Goal: Task Accomplishment & Management: Manage account settings

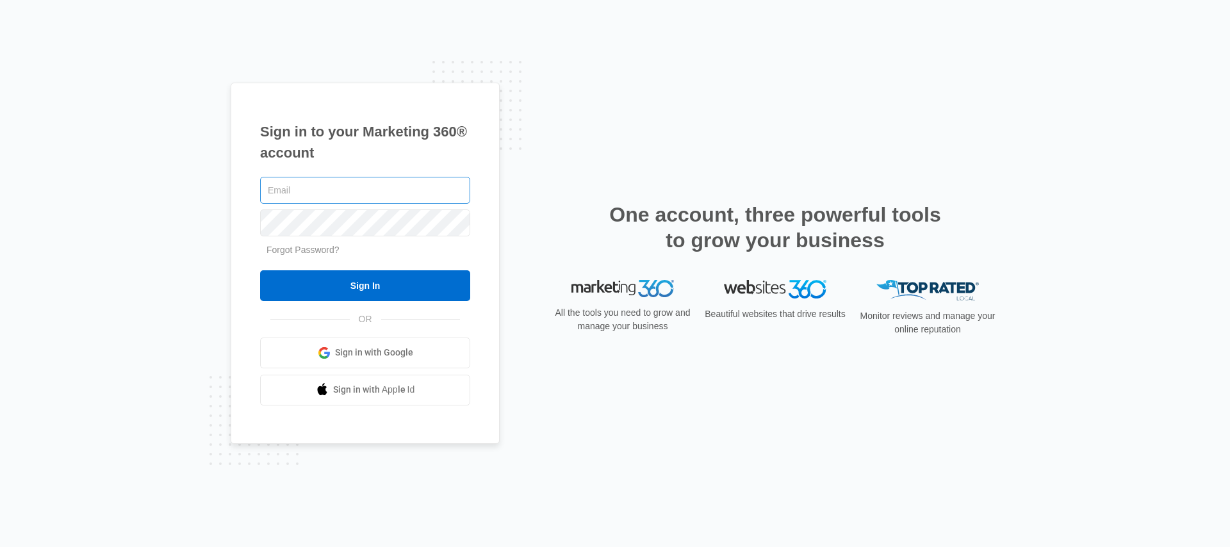
drag, startPoint x: 230, startPoint y: 198, endPoint x: 300, endPoint y: 193, distance: 70.0
click at [231, 198] on div "Sign in to your Marketing 360® account Forgot Password? Sign In OR Sign in with…" at bounding box center [365, 263] width 269 height 361
click at [321, 193] on input "text" at bounding box center [365, 190] width 210 height 27
type input "[EMAIL_ADDRESS][PERSON_NAME][DOMAIN_NAME]"
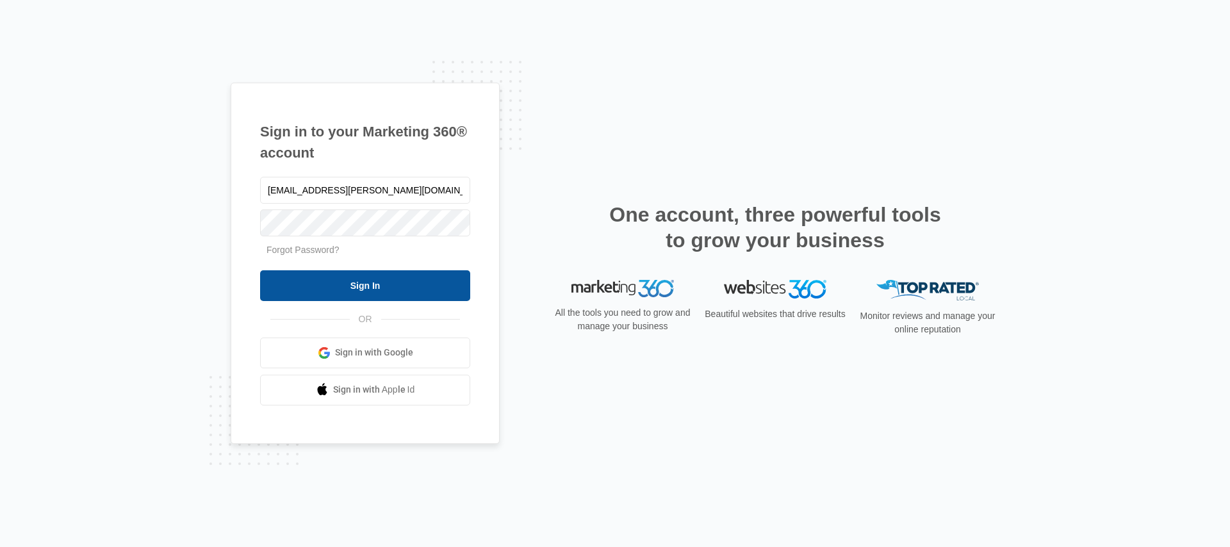
click at [313, 282] on input "Sign In" at bounding box center [365, 285] width 210 height 31
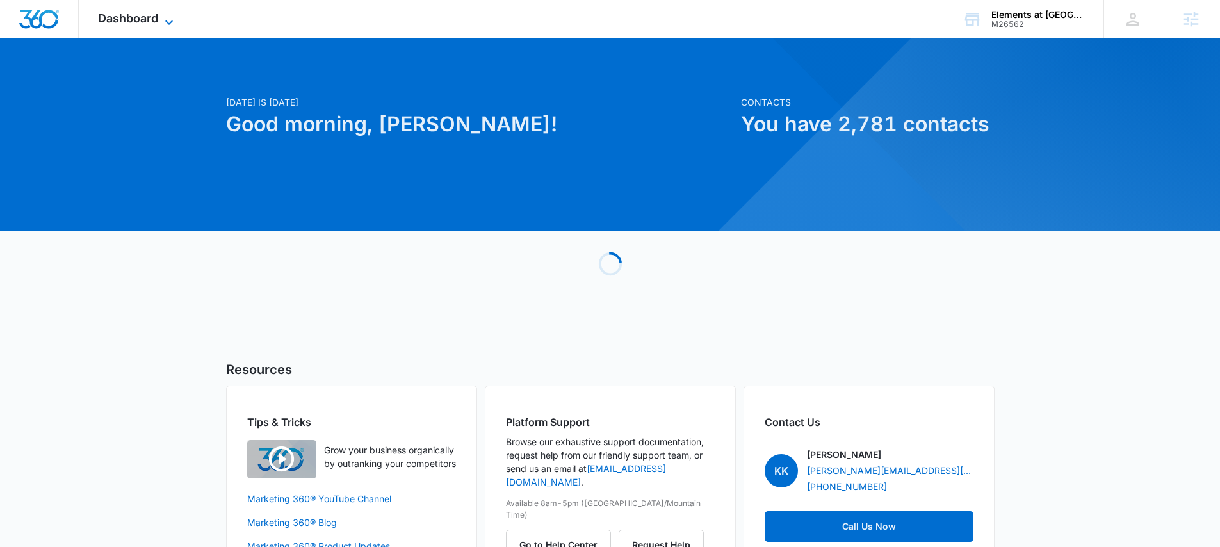
click at [101, 17] on span "Dashboard" at bounding box center [128, 18] width 60 height 13
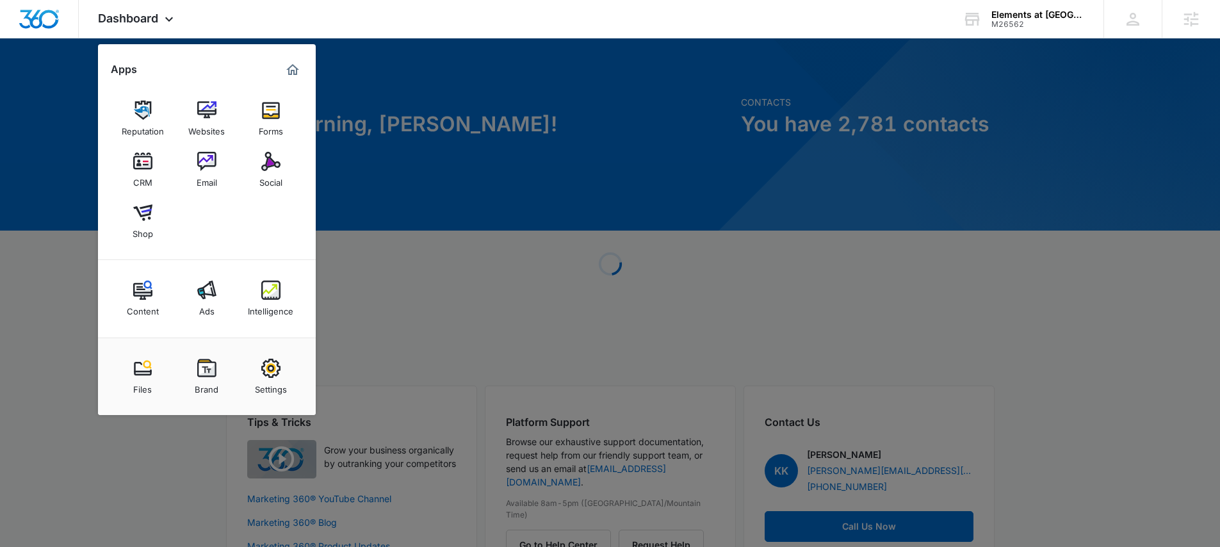
click at [32, 207] on div at bounding box center [610, 273] width 1220 height 547
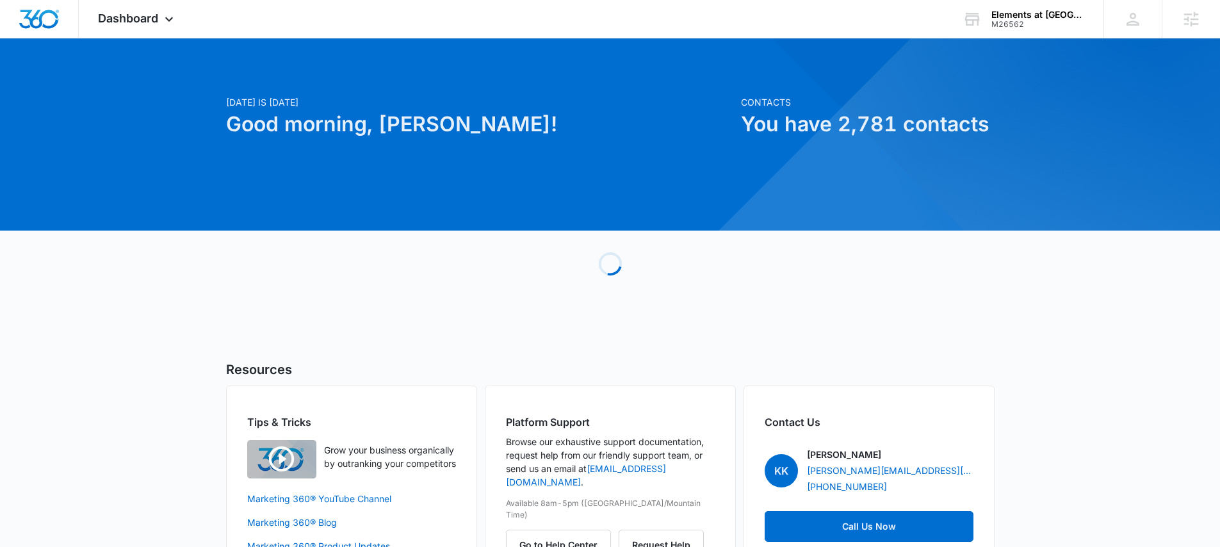
click at [60, 336] on div "[DATE] is [DATE] Good morning, [PERSON_NAME]! Contacts You have 2,781 contacts …" at bounding box center [610, 325] width 1220 height 543
click at [103, 18] on span "Dashboard" at bounding box center [128, 18] width 60 height 13
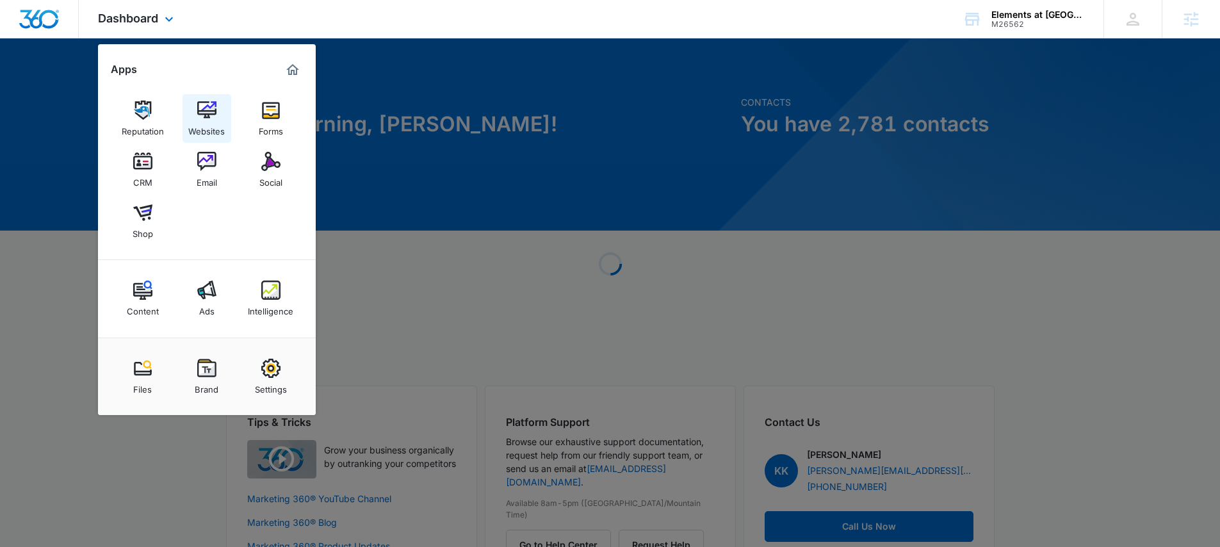
click at [204, 107] on img at bounding box center [206, 110] width 19 height 19
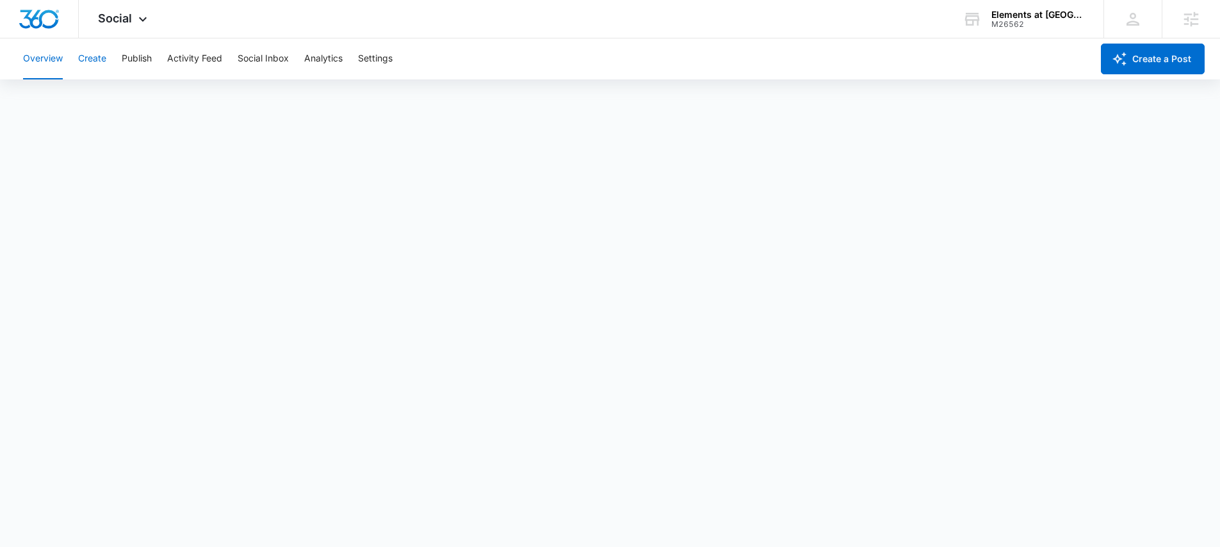
click at [86, 57] on button "Create" at bounding box center [92, 58] width 28 height 41
click at [131, 58] on button "Publish" at bounding box center [137, 58] width 30 height 41
click at [104, 94] on button "Schedules" at bounding box center [98, 98] width 44 height 36
click at [44, 99] on button "Calendar" at bounding box center [42, 98] width 38 height 36
click at [72, 103] on div "Calendar Schedules" at bounding box center [610, 98] width 1190 height 36
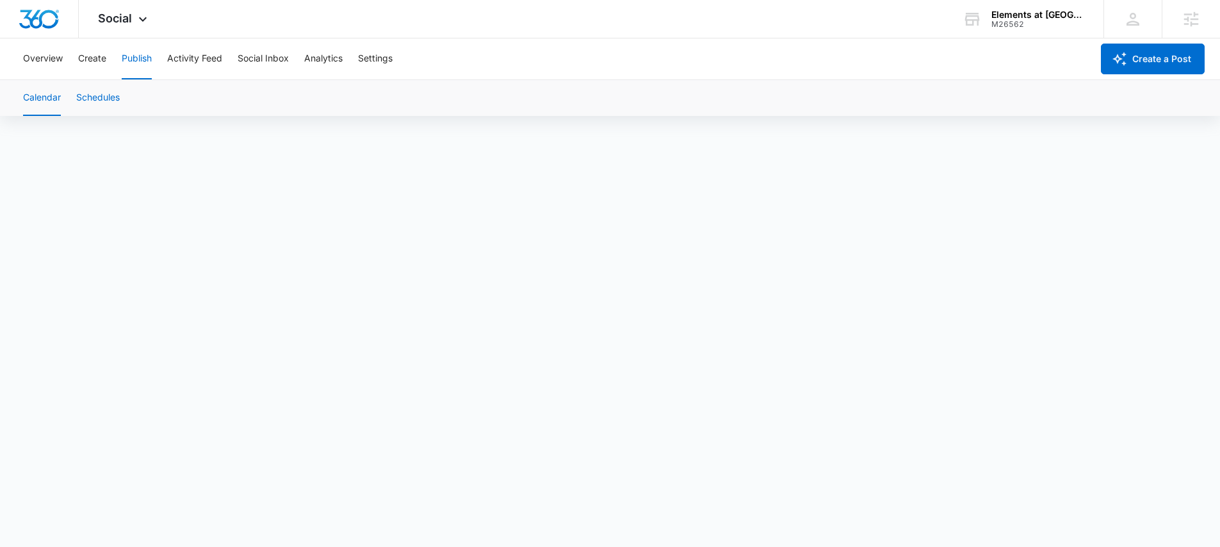
click at [82, 101] on button "Schedules" at bounding box center [98, 98] width 44 height 36
click at [83, 64] on button "Create" at bounding box center [92, 58] width 28 height 41
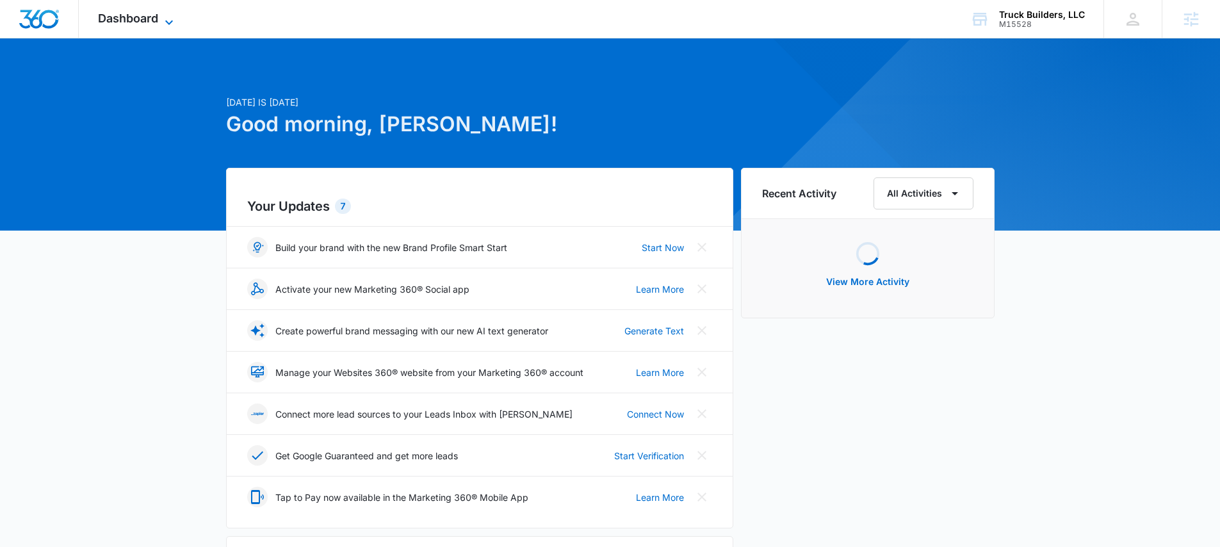
click at [144, 13] on span "Dashboard" at bounding box center [128, 18] width 60 height 13
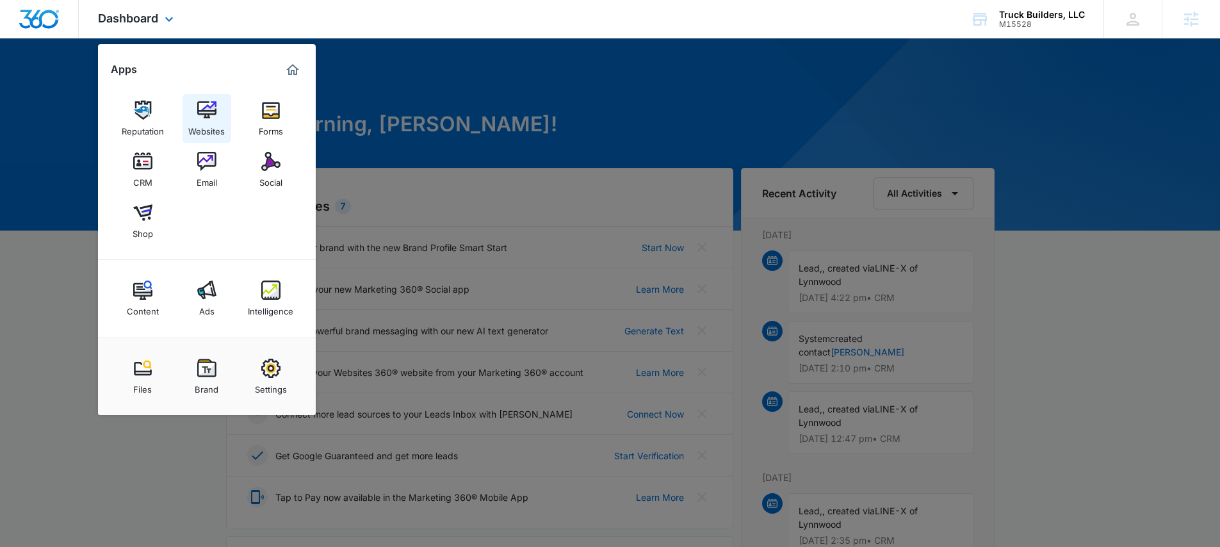
click at [195, 114] on link "Websites" at bounding box center [207, 118] width 49 height 49
